Goal: Task Accomplishment & Management: Use online tool/utility

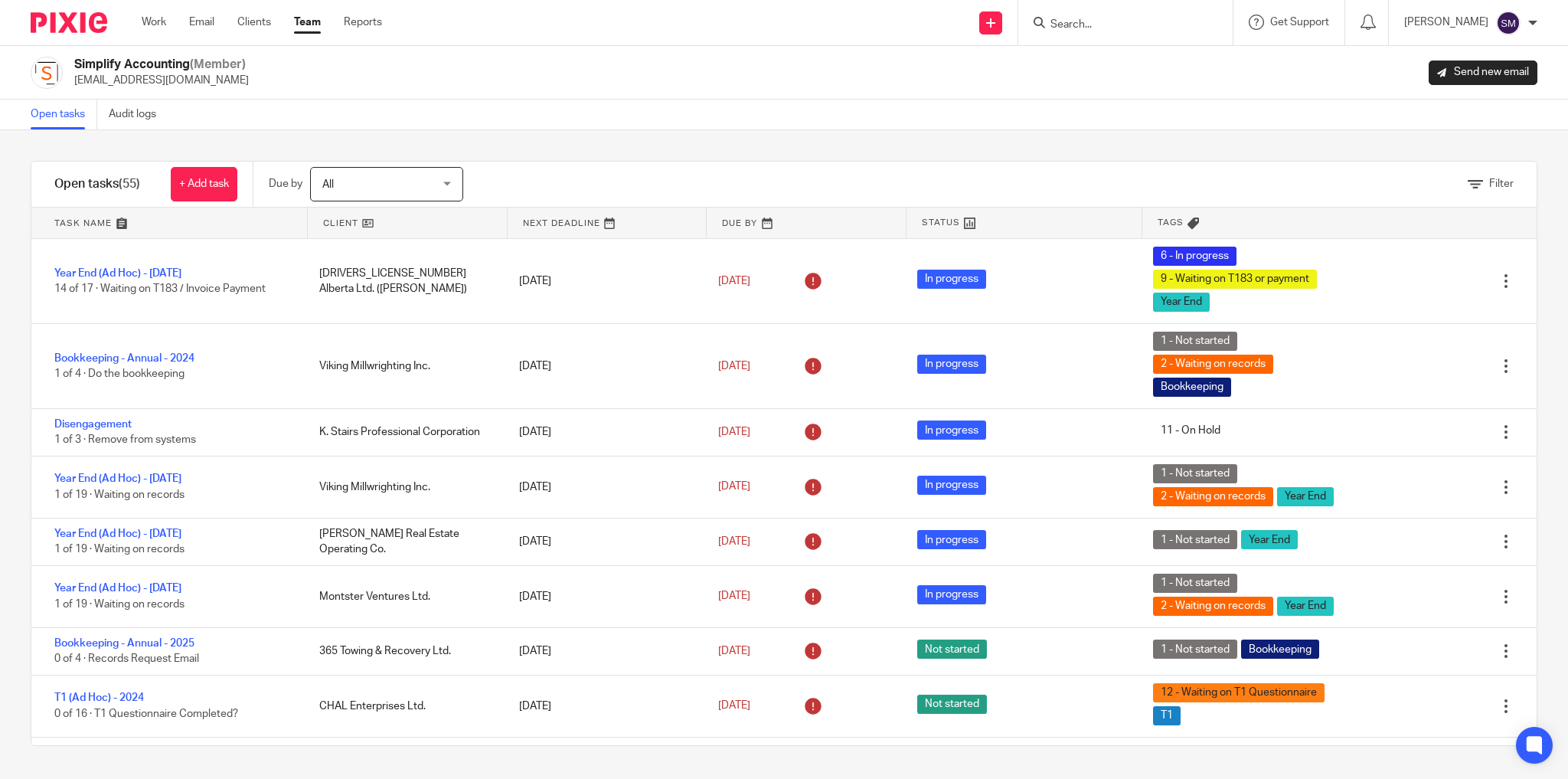
click at [603, 56] on div "Simplify Accounting (Member) info@simplifyaccounting.ca Send new email" at bounding box center [783, 73] width 1506 height 32
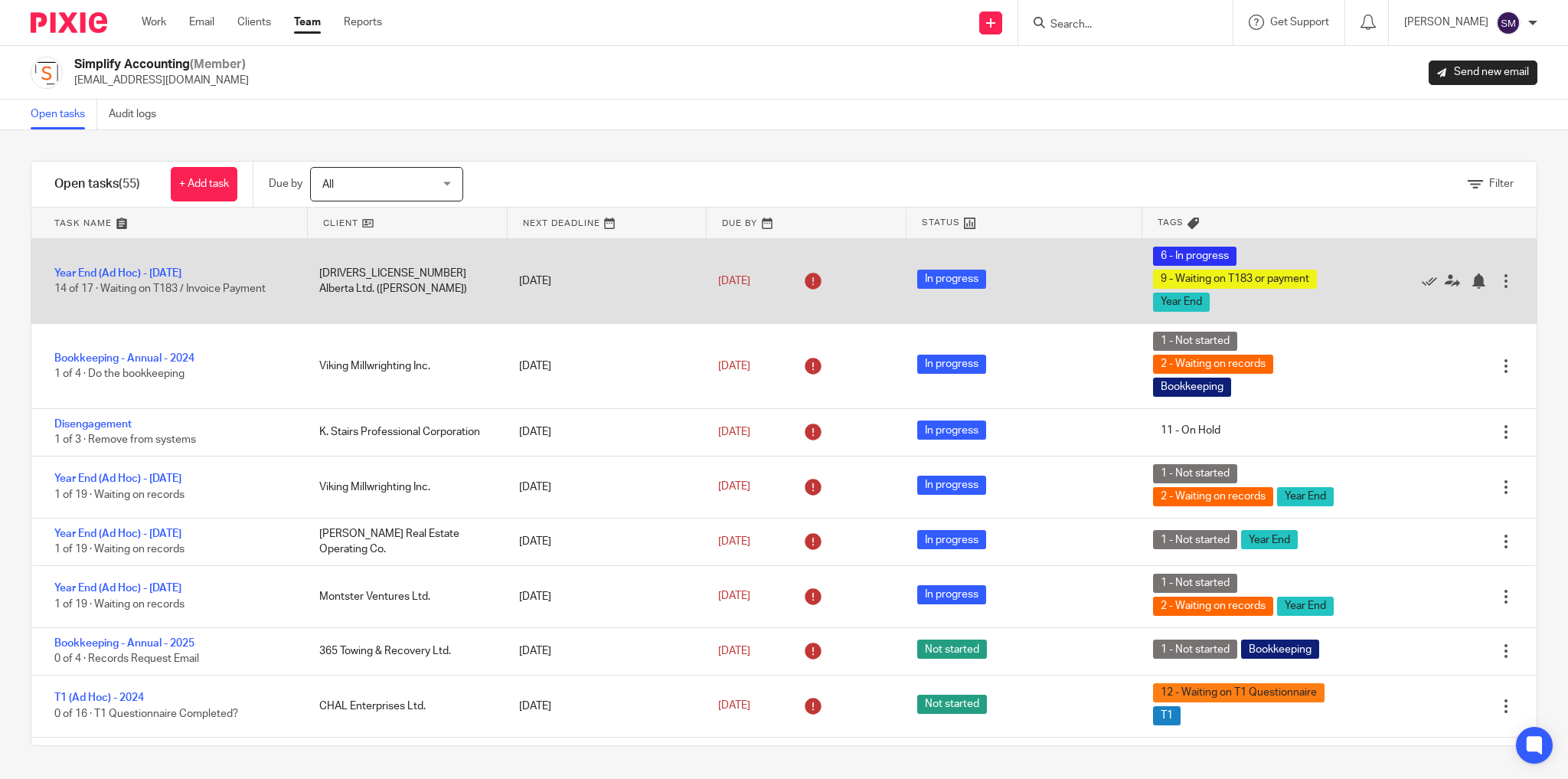
click at [180, 263] on div "Year End (Ad Hoc) - [DATE] 14 of 17 · Waiting on T183 / Invoice Payment" at bounding box center [167, 281] width 272 height 47
click at [193, 278] on div "Year End (Ad Hoc) - May 2024 14 of 17 · Waiting on T183 / Invoice Payment" at bounding box center [167, 281] width 272 height 47
click at [175, 278] on div "Year End (Ad Hoc) - [DATE] 14 of 17 · Waiting on T183 / Invoice Payment" at bounding box center [167, 281] width 272 height 47
click at [181, 272] on link "Year End (Ad Hoc) - [DATE]" at bounding box center [118, 273] width 127 height 11
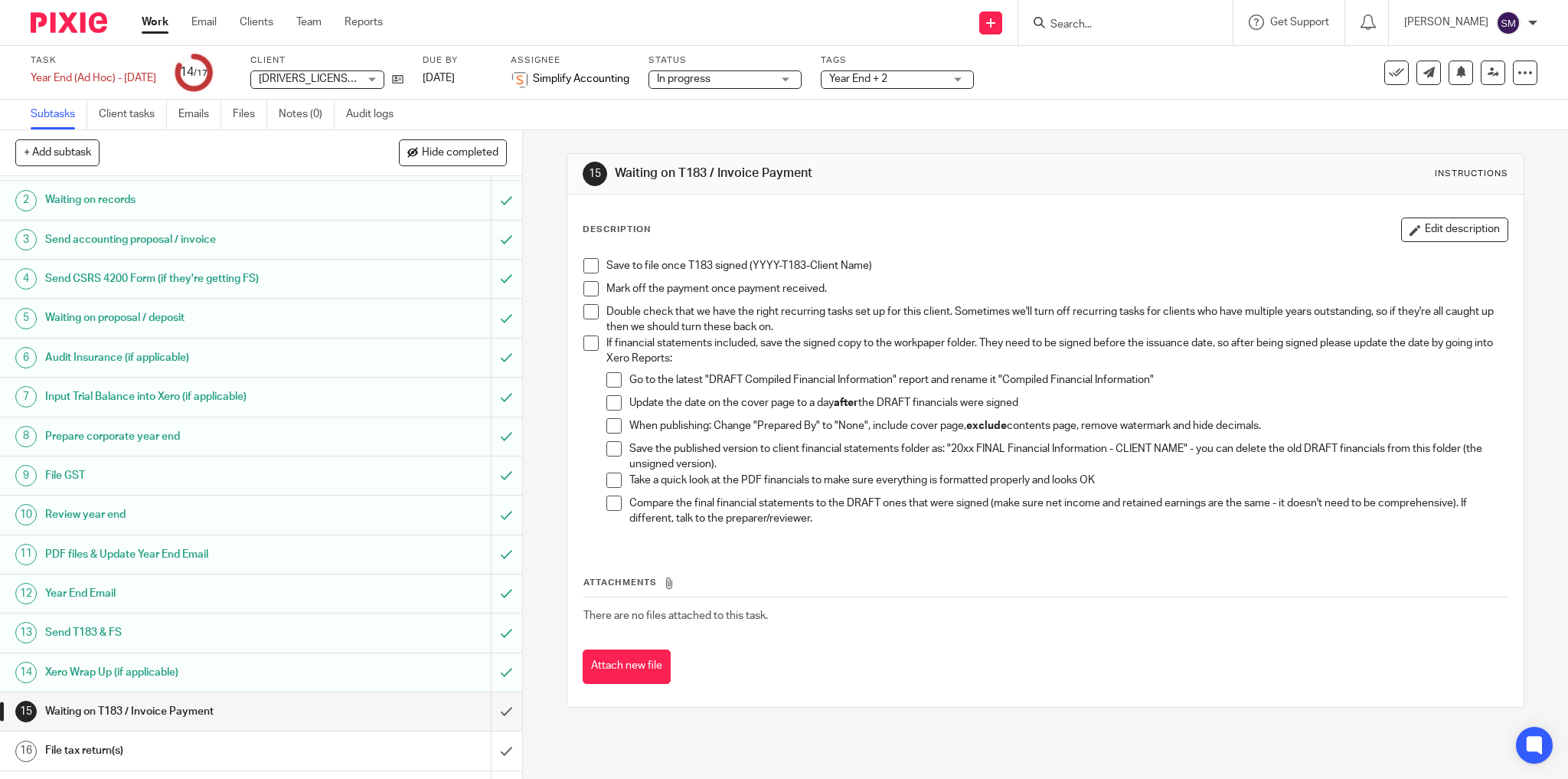
scroll to position [60, 0]
